Goal: Understand site structure: Grasp the organization and layout of the website

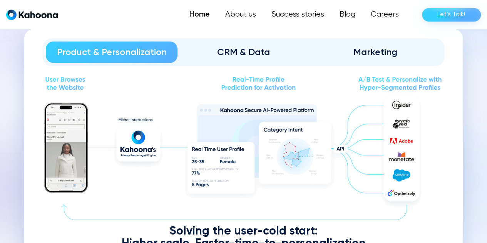
scroll to position [845, 0]
click at [251, 54] on div "CRM & Data" at bounding box center [243, 52] width 110 height 12
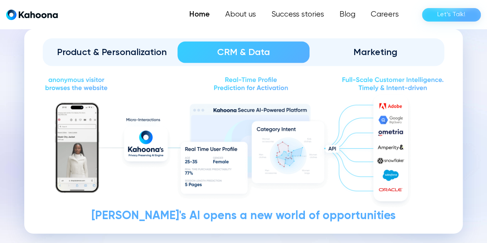
click at [131, 48] on div "Product & Personalization" at bounding box center [112, 52] width 110 height 12
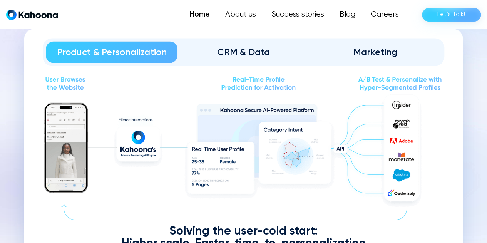
click at [230, 49] on div "CRM & Data" at bounding box center [243, 52] width 110 height 12
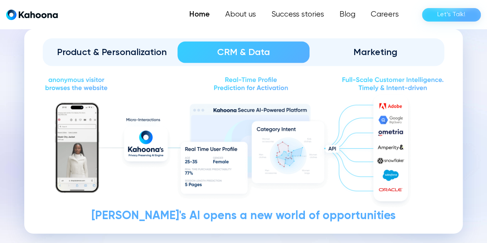
click at [120, 46] on div "Product & Personalization" at bounding box center [112, 52] width 110 height 12
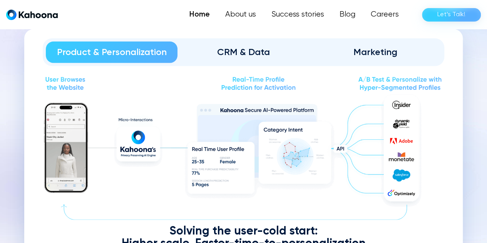
click at [223, 46] on div "CRM & Data" at bounding box center [243, 52] width 110 height 12
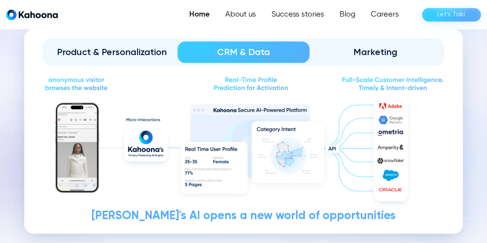
click at [129, 46] on div "Product & Personalization" at bounding box center [112, 52] width 110 height 12
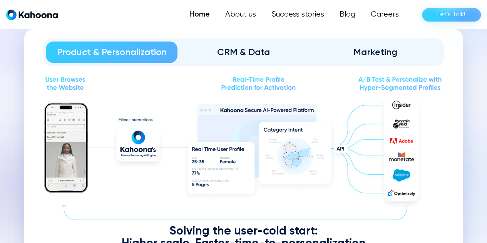
click at [230, 56] on div "CRM & Data" at bounding box center [243, 52] width 110 height 12
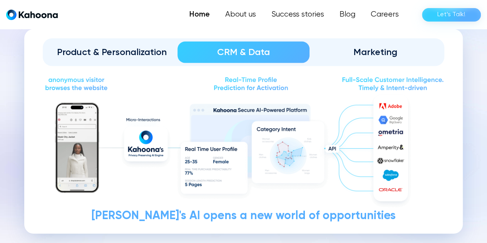
click at [133, 51] on div "Product & Personalization" at bounding box center [112, 52] width 110 height 12
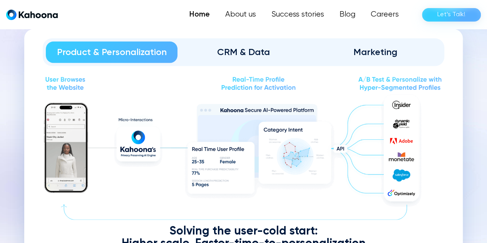
click at [240, 46] on div "CRM & Data" at bounding box center [243, 52] width 110 height 12
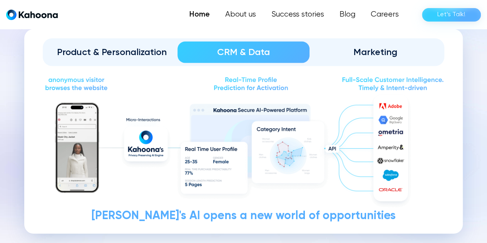
click at [366, 53] on div "Marketing" at bounding box center [376, 52] width 110 height 12
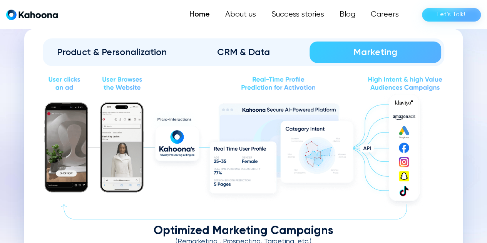
click at [236, 47] on div "CRM & Data" at bounding box center [243, 52] width 110 height 12
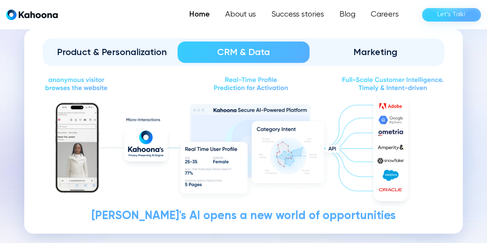
click at [136, 49] on div "Product & Personalization" at bounding box center [112, 52] width 110 height 12
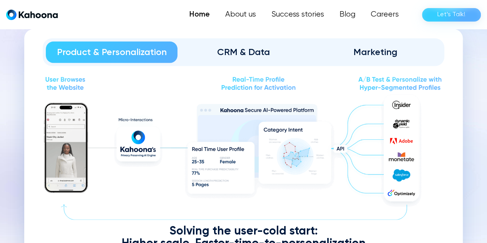
click at [250, 53] on div "CRM & Data" at bounding box center [243, 52] width 110 height 12
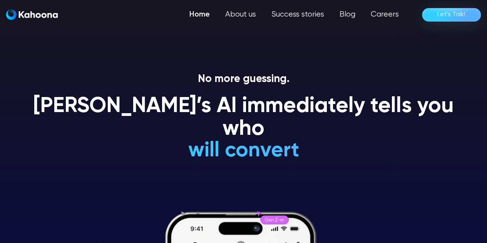
scroll to position [0, 0]
